Goal: Check status

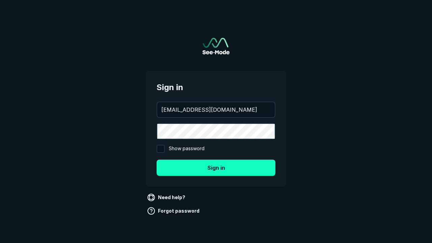
click at [216, 167] on button "Sign in" at bounding box center [215, 167] width 119 height 16
